Goal: Task Accomplishment & Management: Use online tool/utility

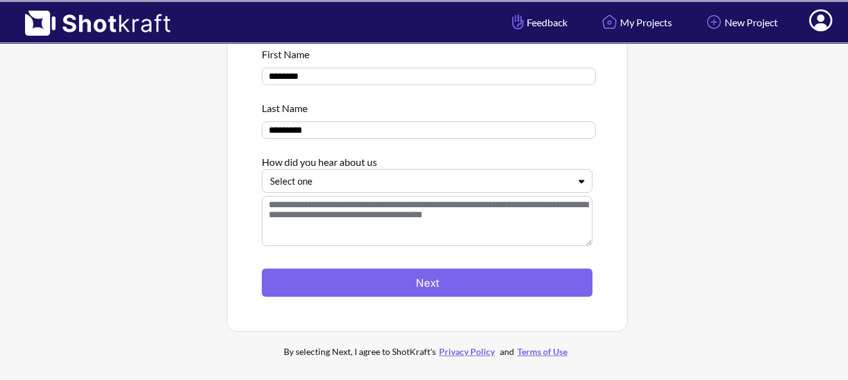
scroll to position [125, 0]
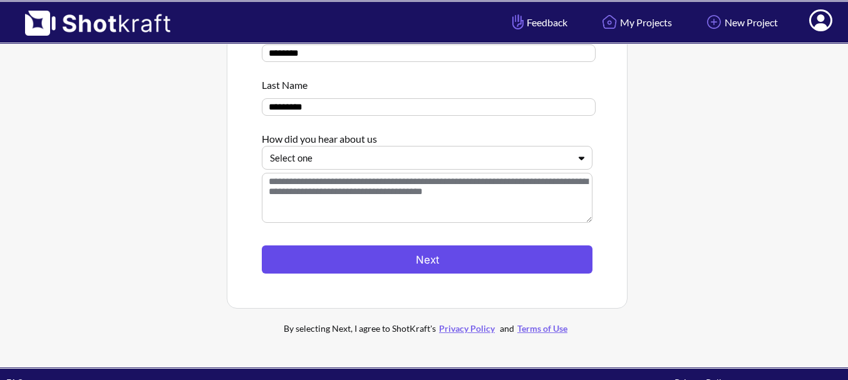
click at [459, 263] on button "Next" at bounding box center [427, 259] width 331 height 28
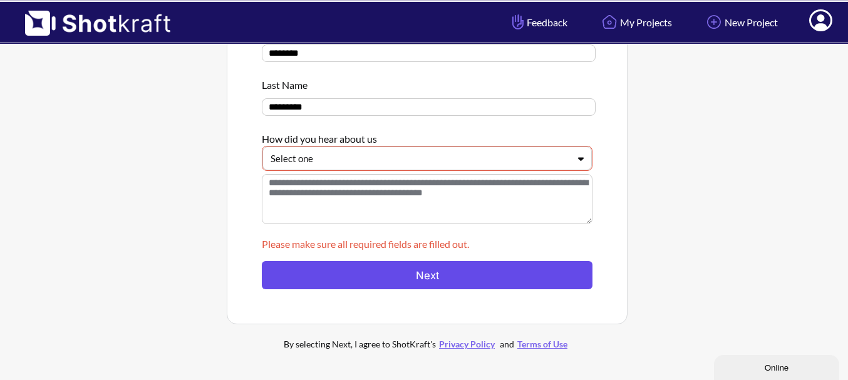
scroll to position [0, 0]
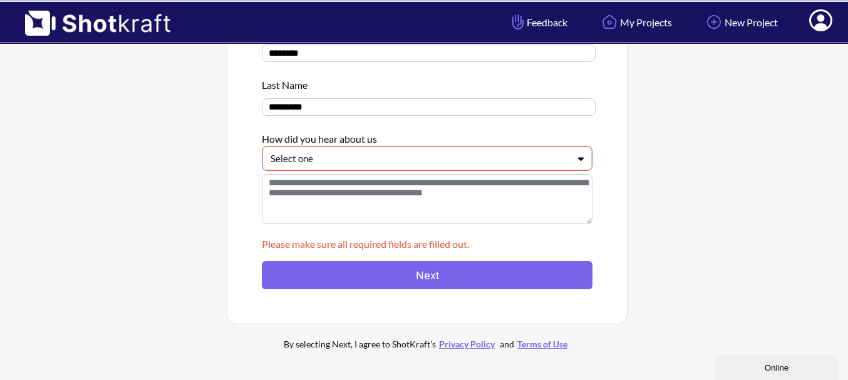
click at [404, 174] on div "First Name ******** Last Name ********* How did you hear about us Select one" at bounding box center [427, 126] width 331 height 216
click at [404, 170] on div "Select one" at bounding box center [426, 158] width 329 height 24
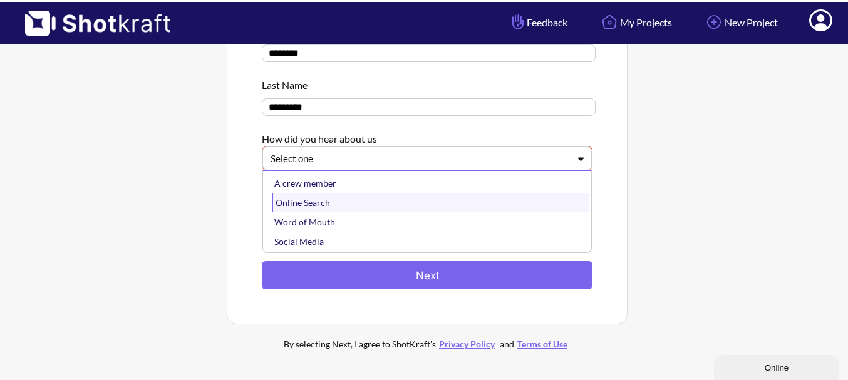
click at [386, 205] on div "Online Search" at bounding box center [430, 202] width 317 height 19
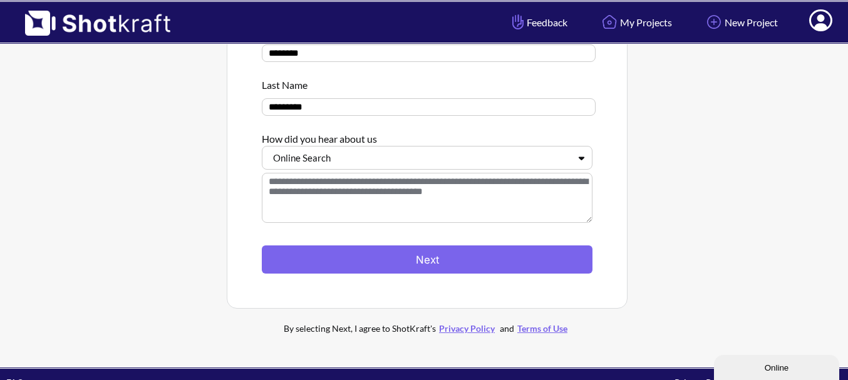
click at [390, 249] on button "Next" at bounding box center [427, 259] width 331 height 28
click at [326, 196] on textarea at bounding box center [427, 198] width 331 height 50
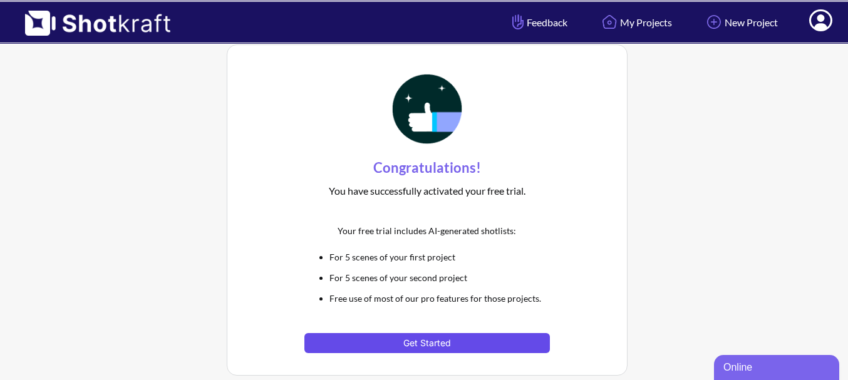
click at [419, 333] on button "Get Started" at bounding box center [426, 343] width 245 height 20
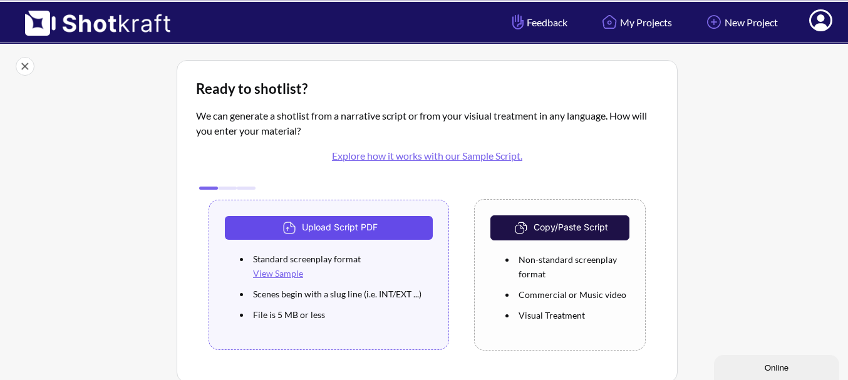
click at [384, 231] on button "Upload Script PDF" at bounding box center [329, 228] width 208 height 24
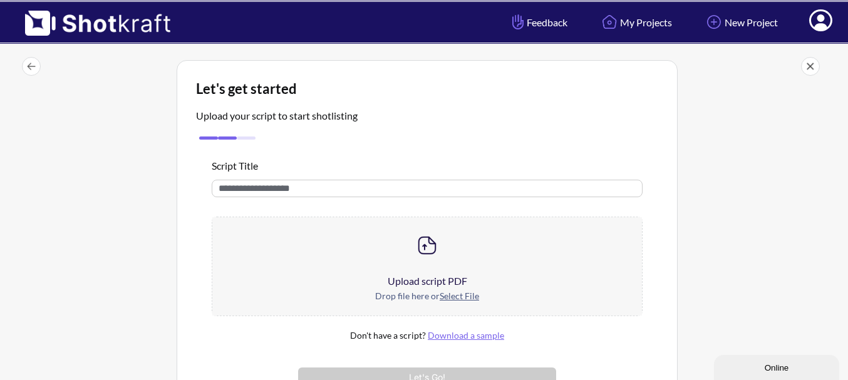
click at [434, 247] on img at bounding box center [426, 245] width 25 height 25
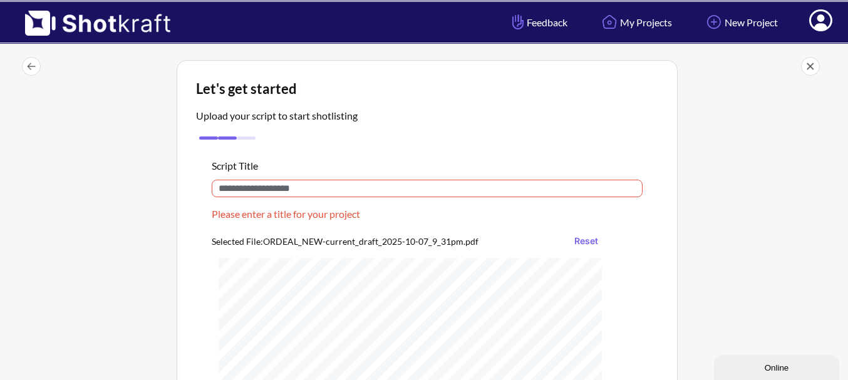
click at [274, 183] on input "text" at bounding box center [427, 189] width 431 height 18
drag, startPoint x: 267, startPoint y: 242, endPoint x: 295, endPoint y: 245, distance: 28.3
click at [295, 245] on div "Selected File: ORDEAL_NEW-current_draft_2025-10-07_9_31pm.pdf Reset" at bounding box center [410, 241] width 397 height 20
copy div "ORDEA"
click at [289, 195] on input "text" at bounding box center [427, 189] width 431 height 18
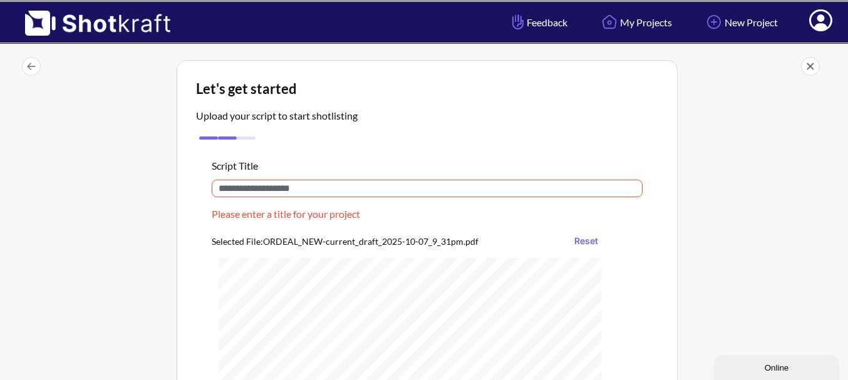
paste input "*****"
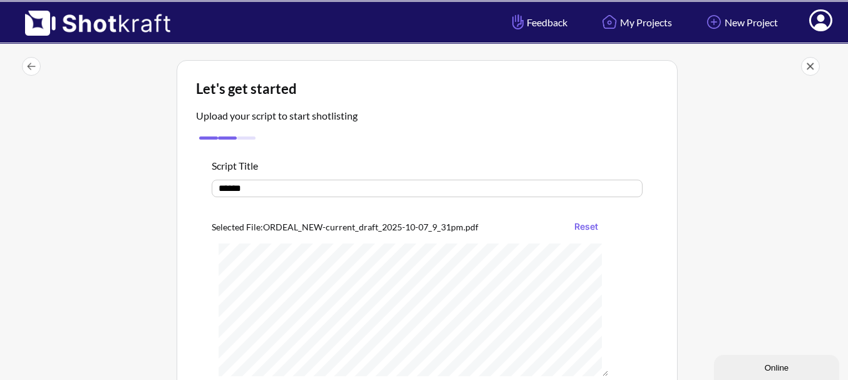
type input "******"
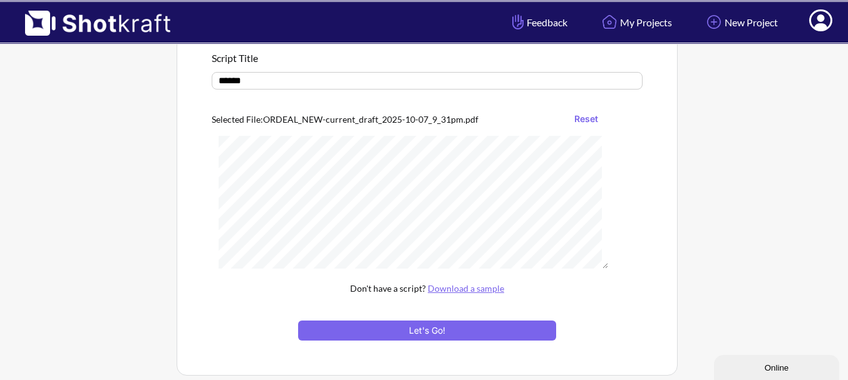
scroll to position [208, 0]
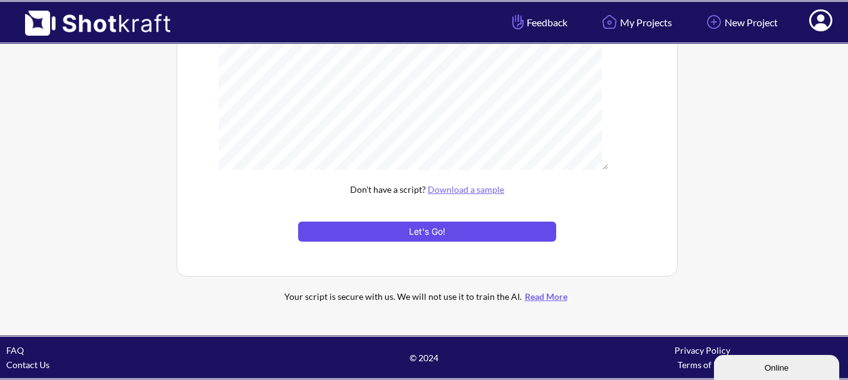
click at [476, 235] on button "Let's Go!" at bounding box center [427, 232] width 258 height 20
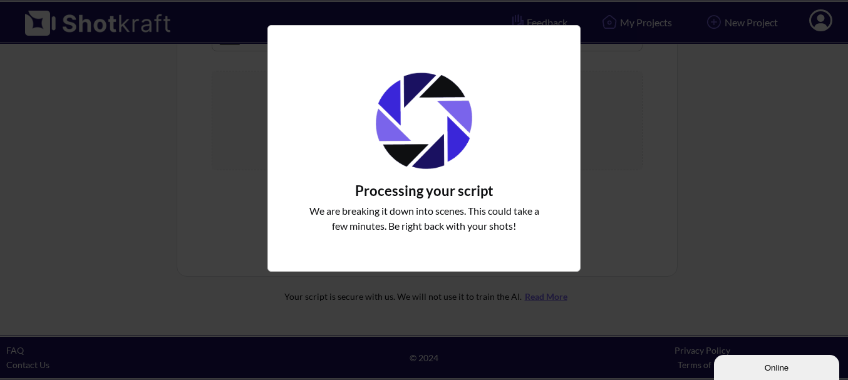
scroll to position [147, 0]
